Goal: Information Seeking & Learning: Compare options

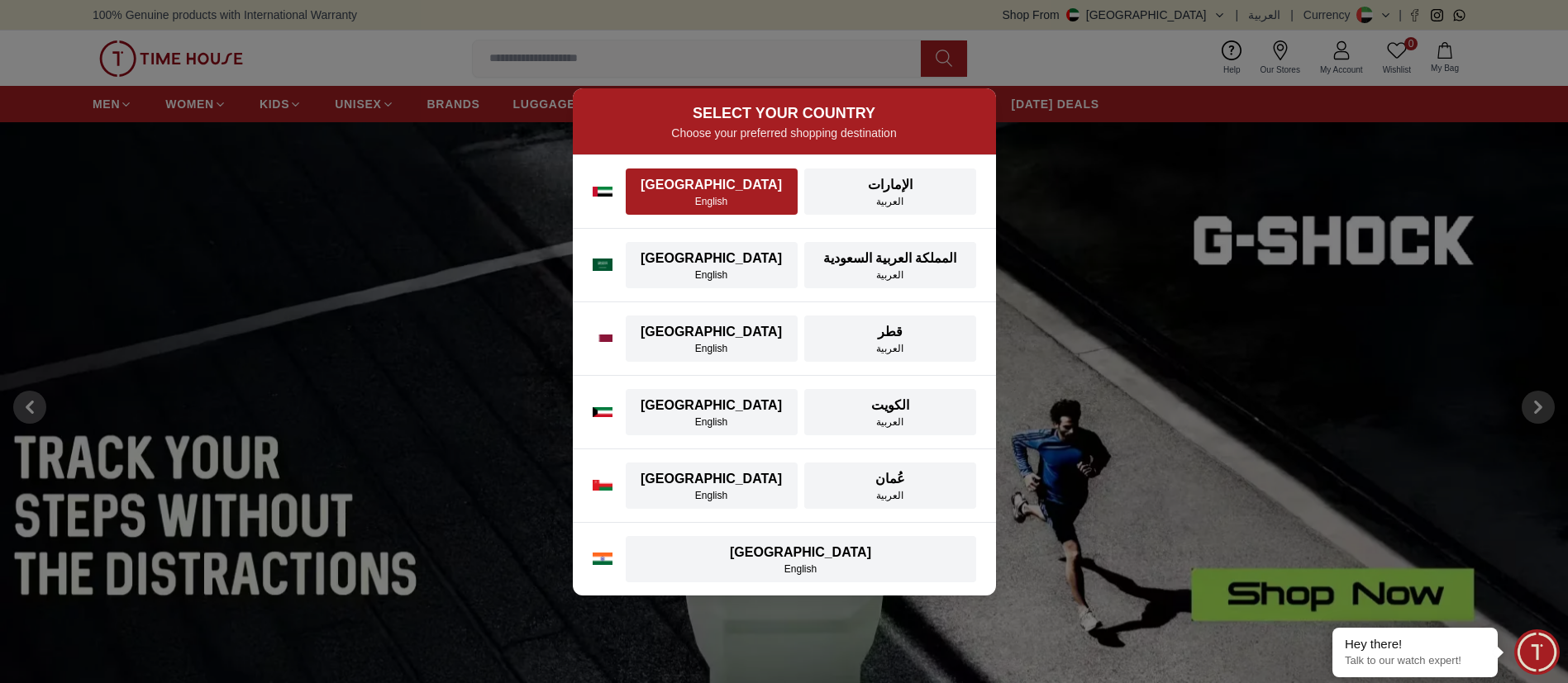
click at [699, 200] on div "English" at bounding box center [712, 201] width 152 height 13
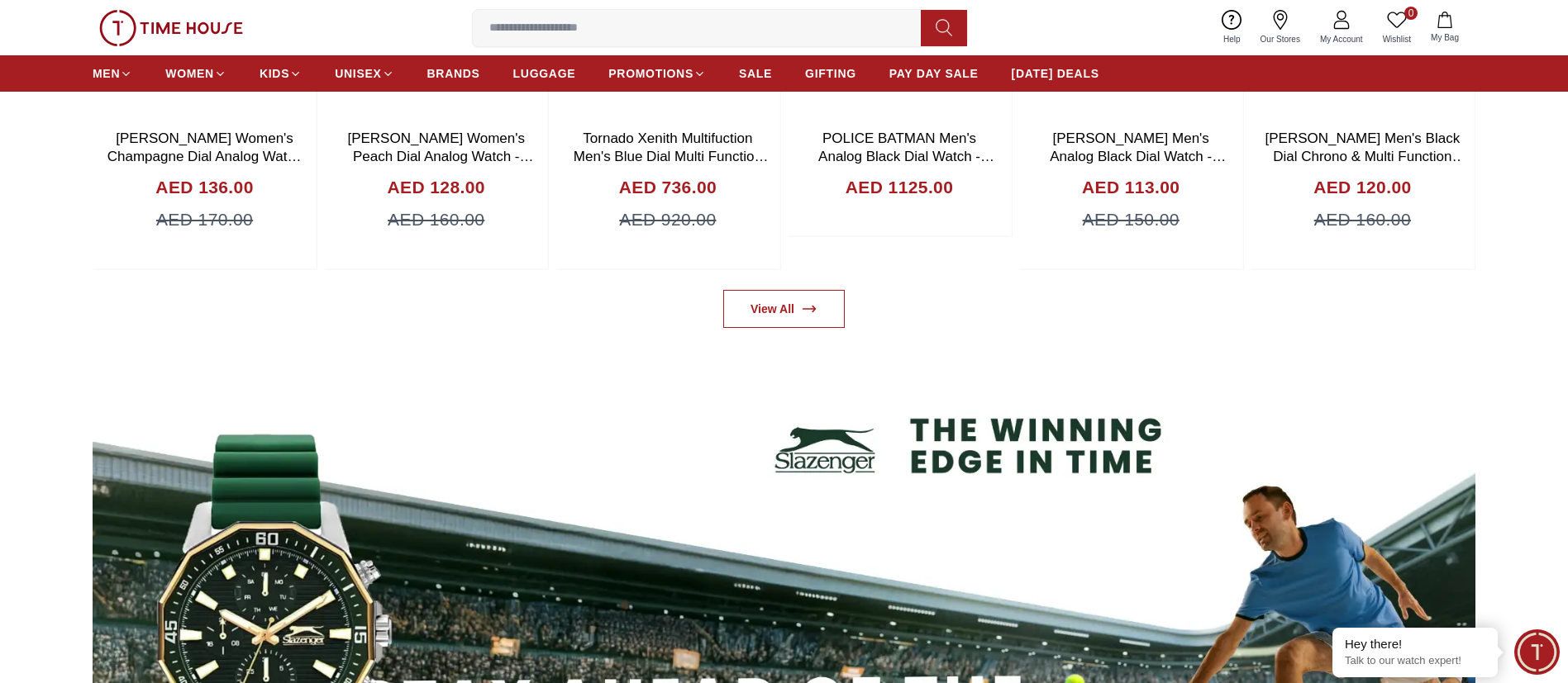
scroll to position [1239, 0]
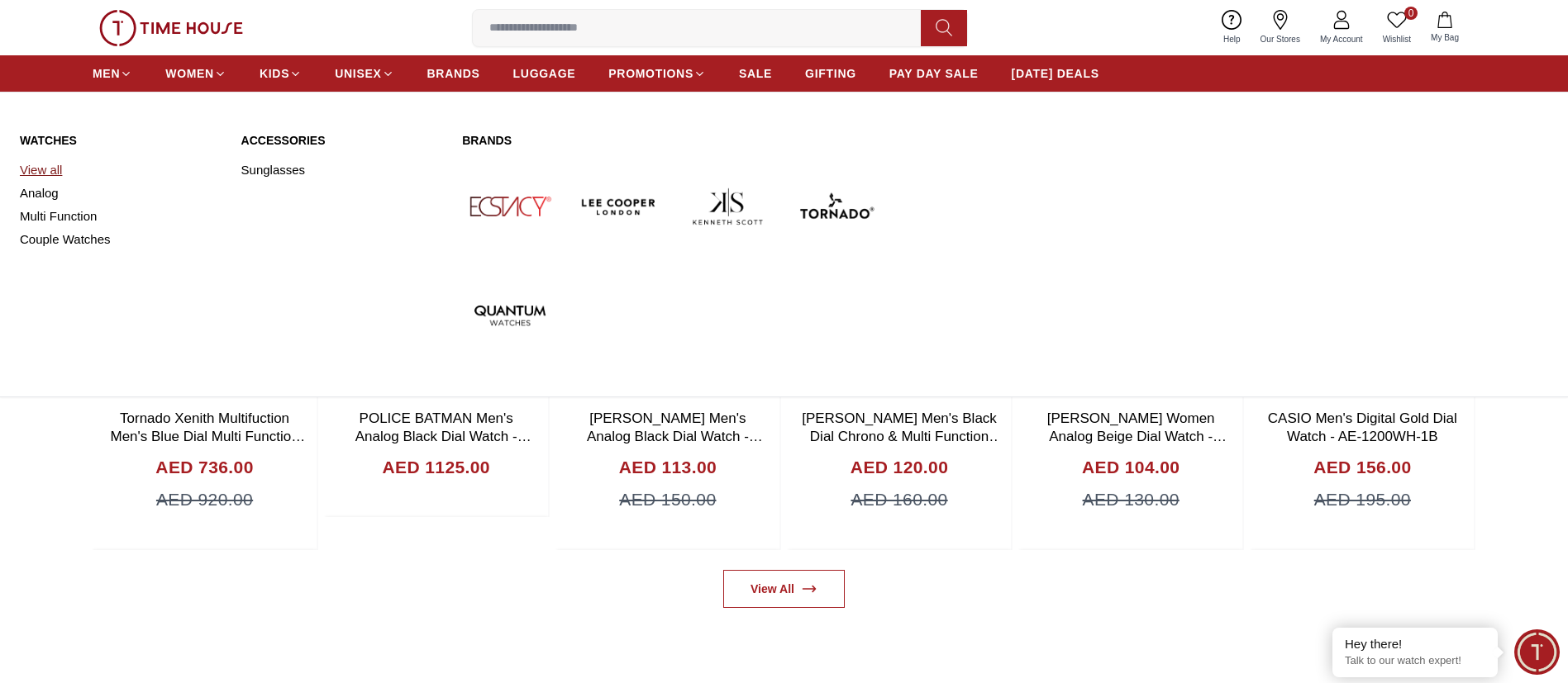
click at [41, 166] on link "View all" at bounding box center [120, 170] width 202 height 23
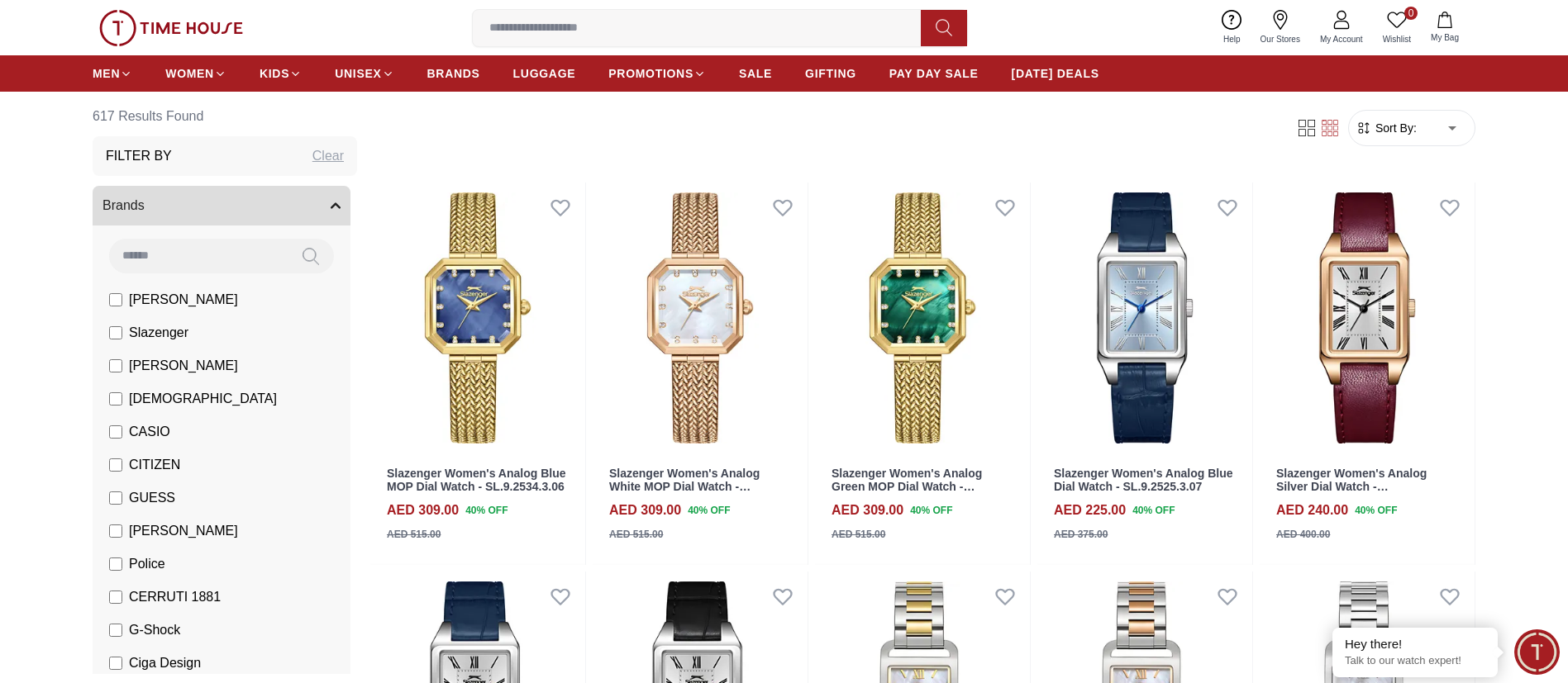
scroll to position [124, 0]
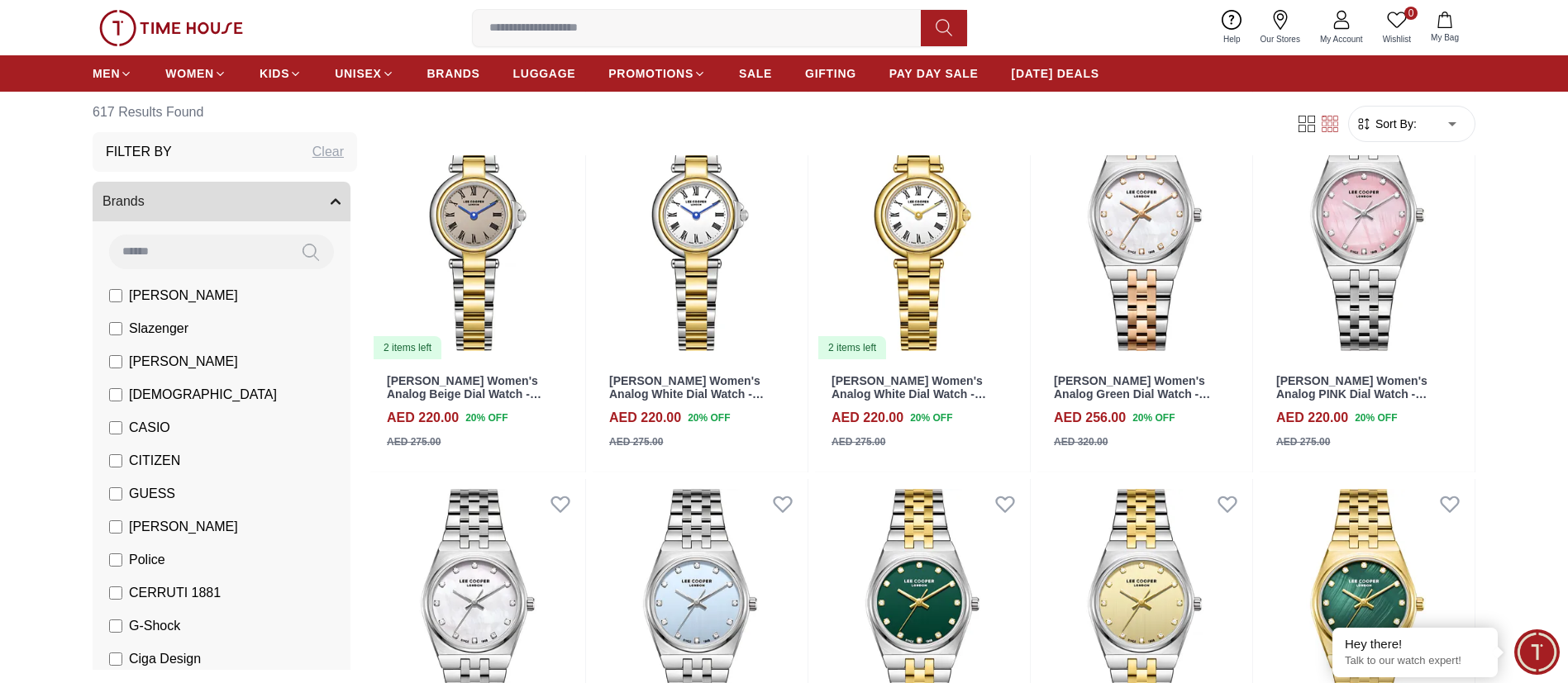
scroll to position [1859, 0]
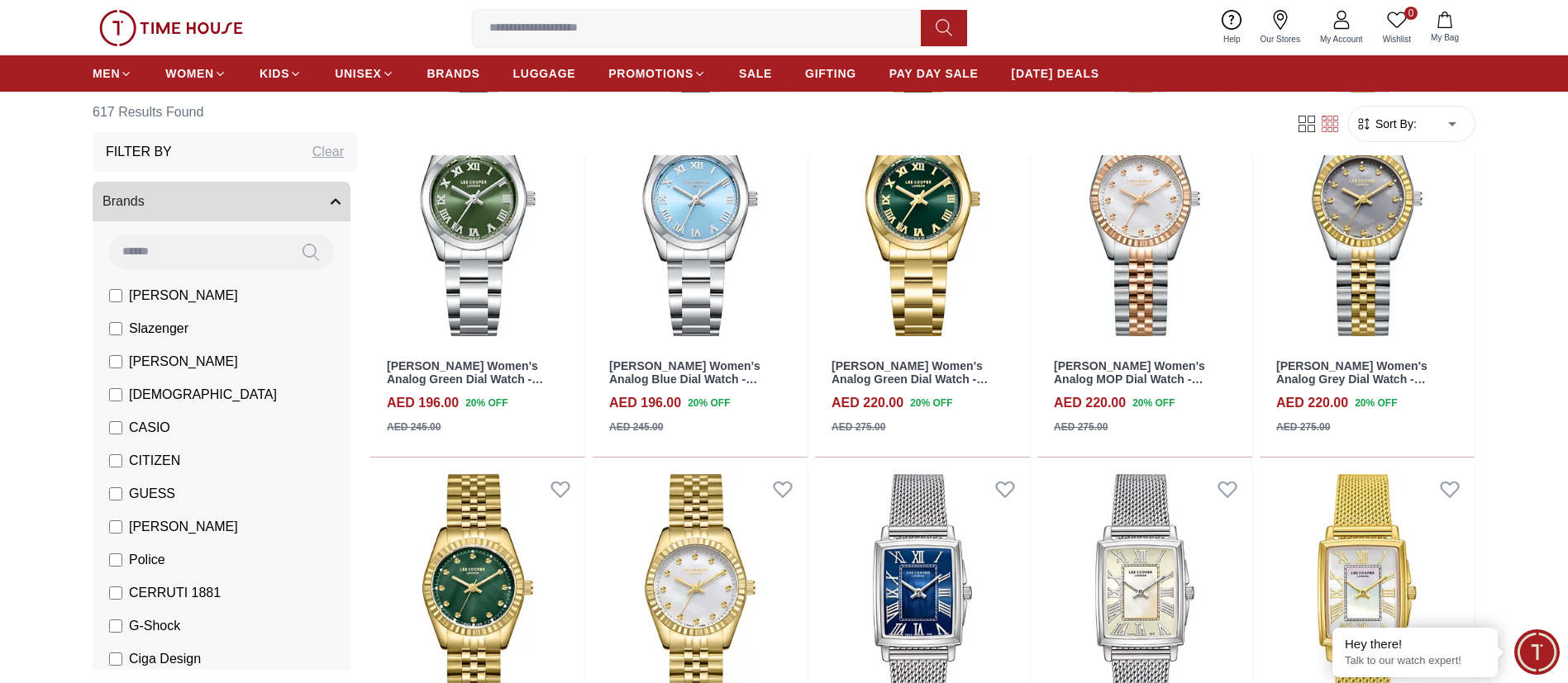
scroll to position [3346, 0]
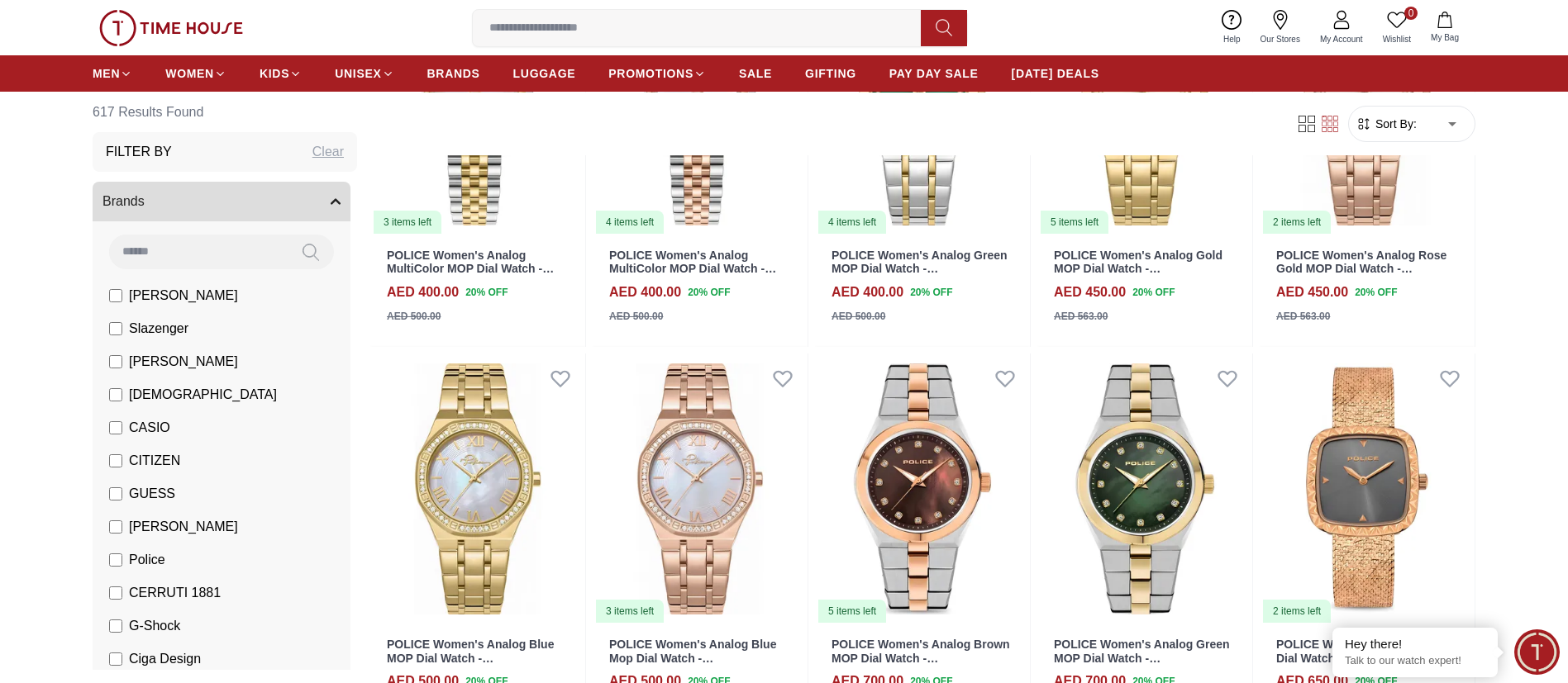
scroll to position [6939, 0]
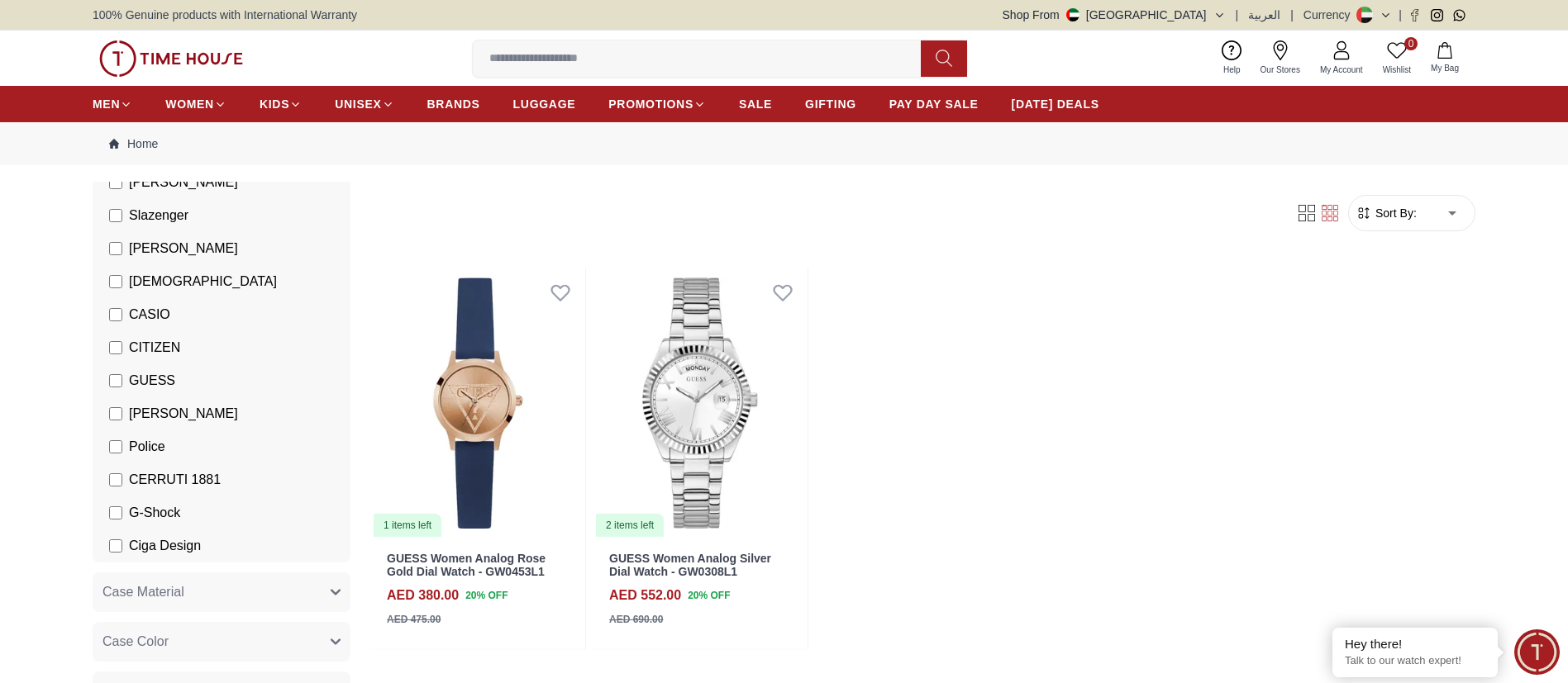
scroll to position [247, 0]
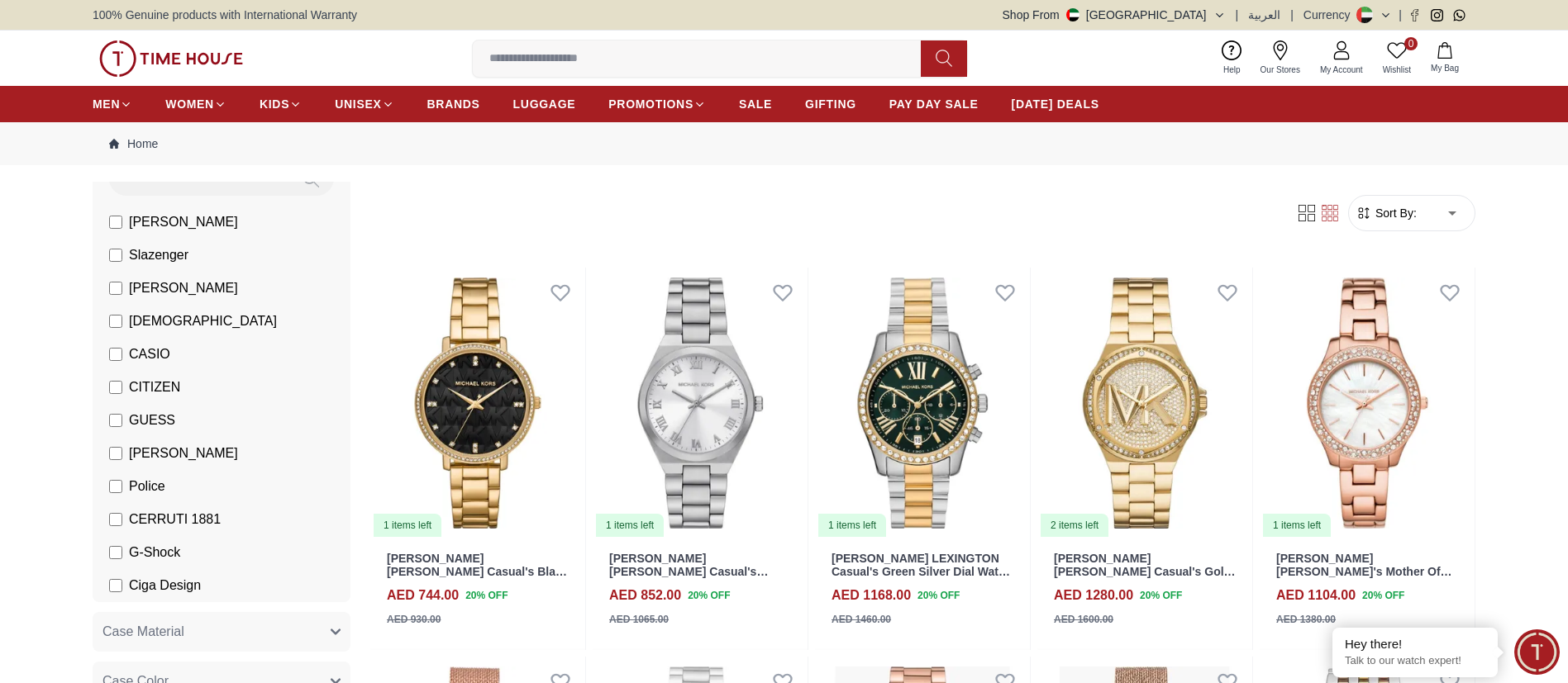
scroll to position [124, 0]
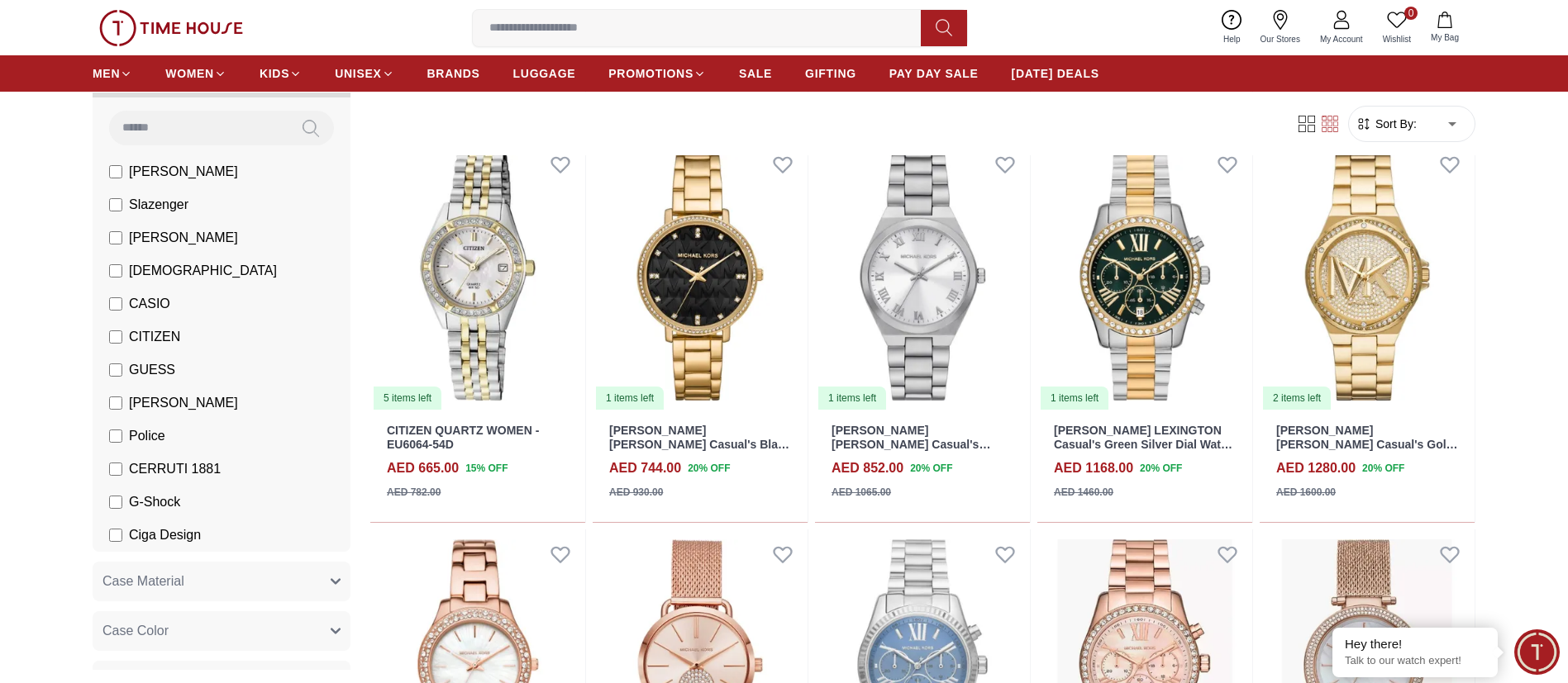
scroll to position [867, 0]
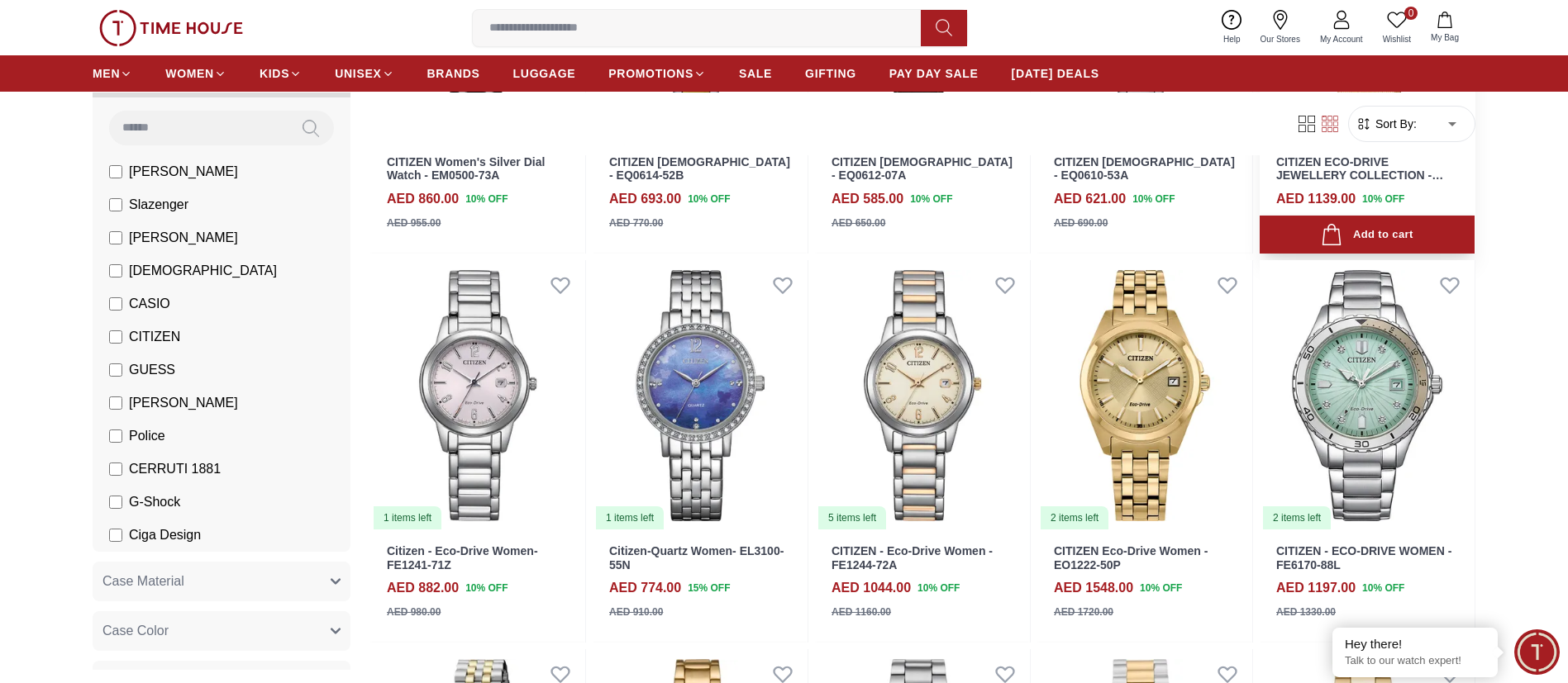
scroll to position [620, 0]
